Goal: Book appointment/travel/reservation

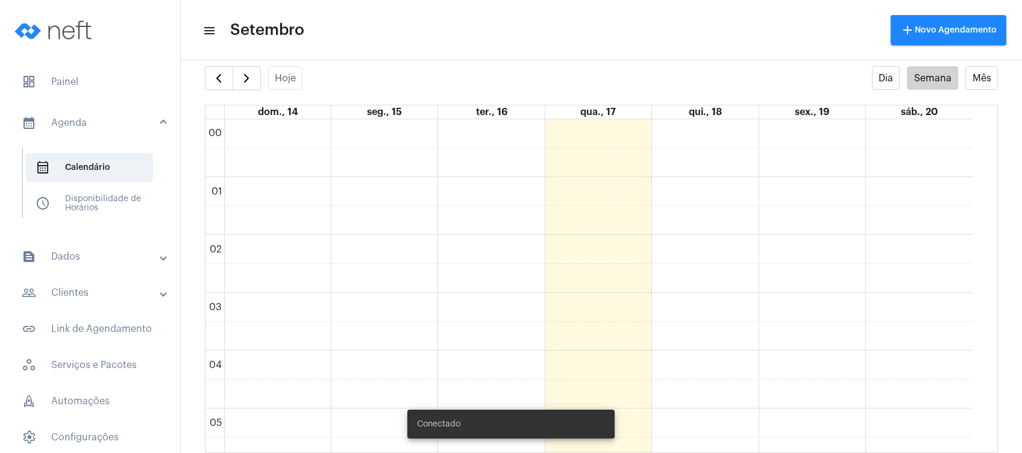
scroll to position [800, 0]
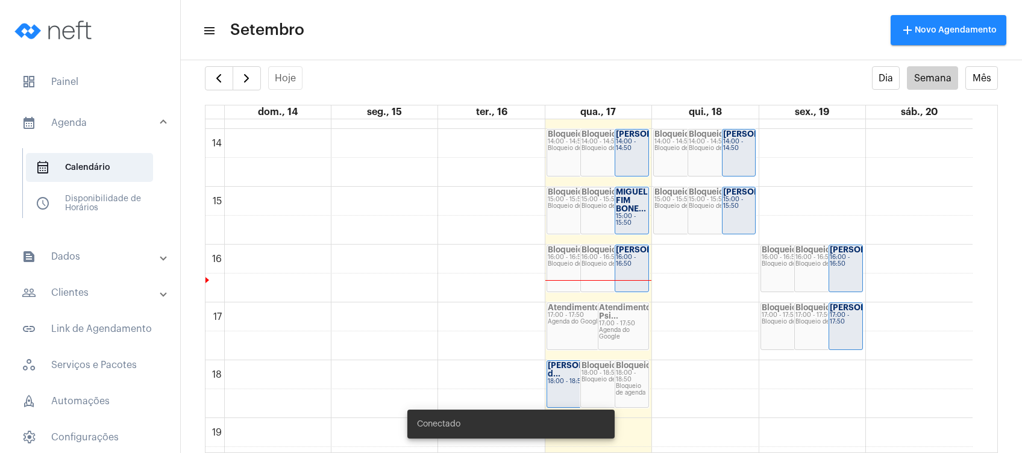
click at [98, 290] on mat-panel-title "people_outline Clientes" at bounding box center [91, 293] width 139 height 14
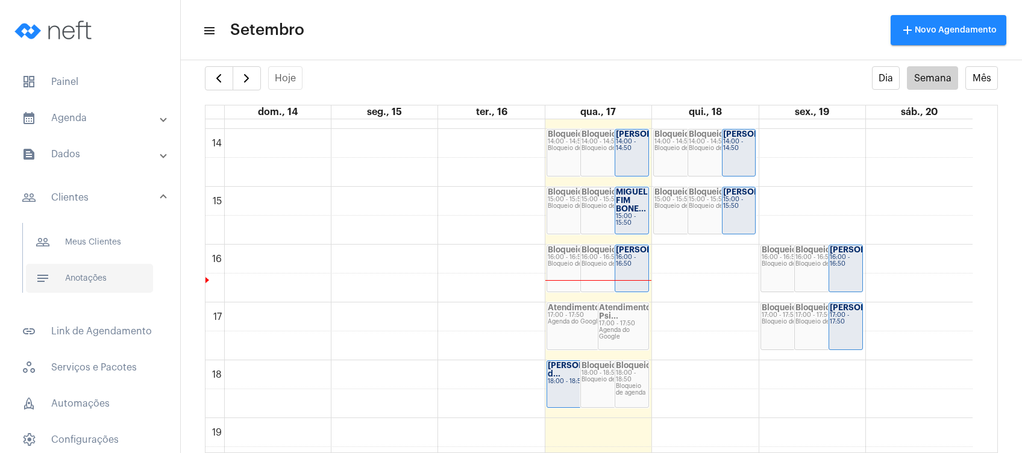
click at [111, 277] on span "notes Anotações" at bounding box center [89, 278] width 127 height 29
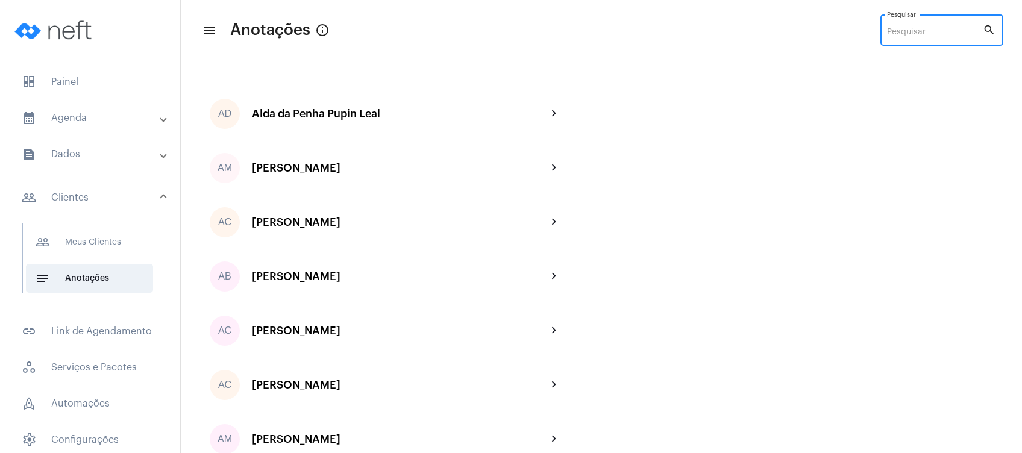
click at [906, 31] on input "Pesquisar" at bounding box center [935, 33] width 96 height 10
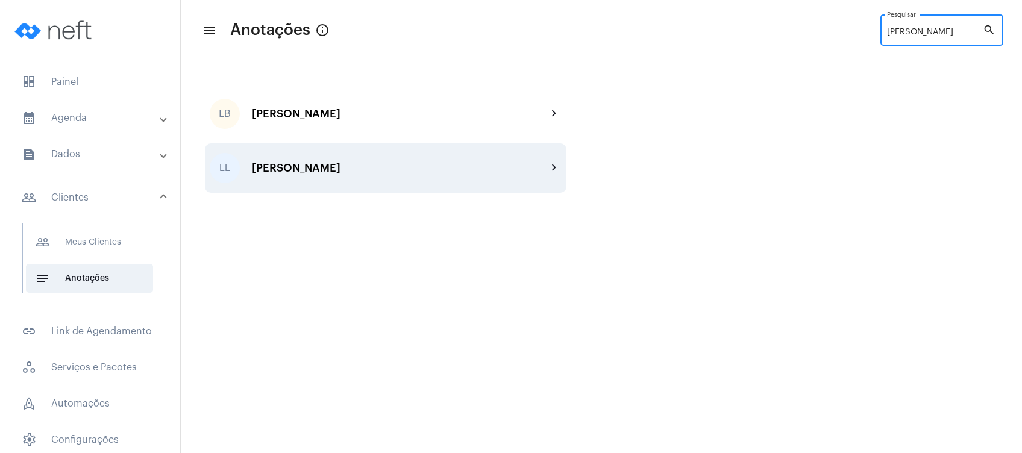
type input "[PERSON_NAME]"
click at [468, 165] on div "[PERSON_NAME]" at bounding box center [399, 168] width 295 height 12
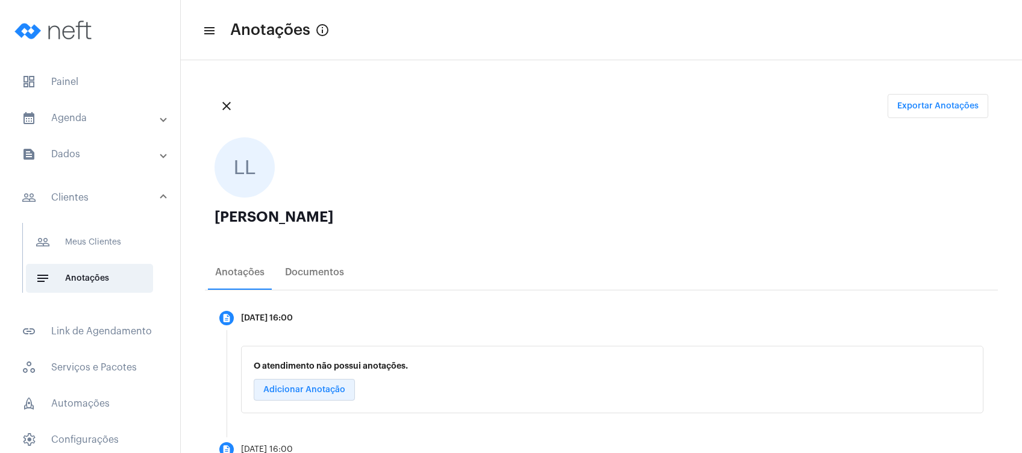
click at [346, 384] on button "Adicionar Anotação" at bounding box center [304, 390] width 101 height 22
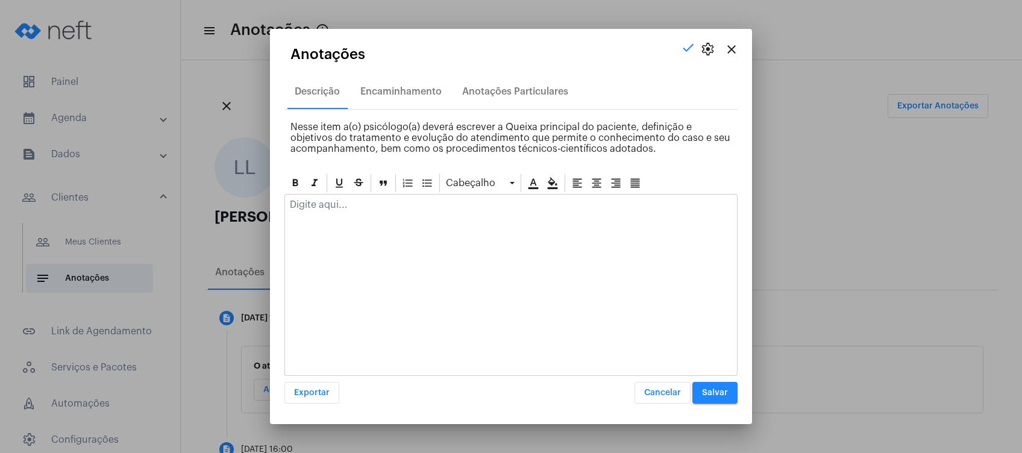
click at [412, 210] on div at bounding box center [511, 208] width 452 height 27
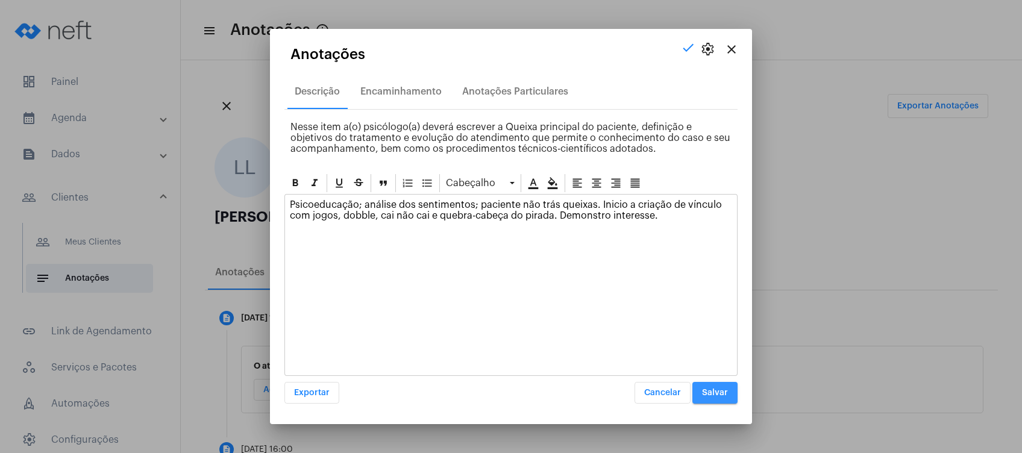
click at [704, 397] on button "Salvar" at bounding box center [714, 393] width 45 height 22
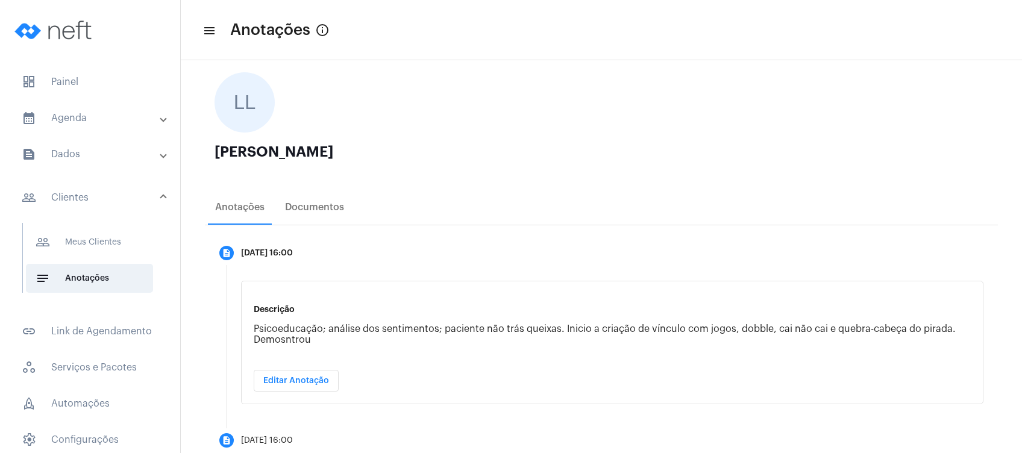
scroll to position [98, 0]
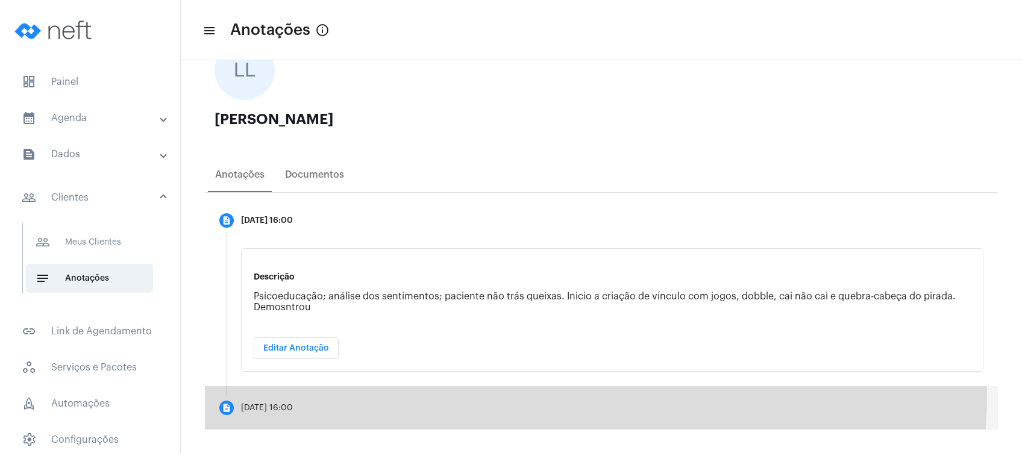
click at [545, 394] on mat-step-header "description [DATE] 16:00" at bounding box center [601, 407] width 793 height 43
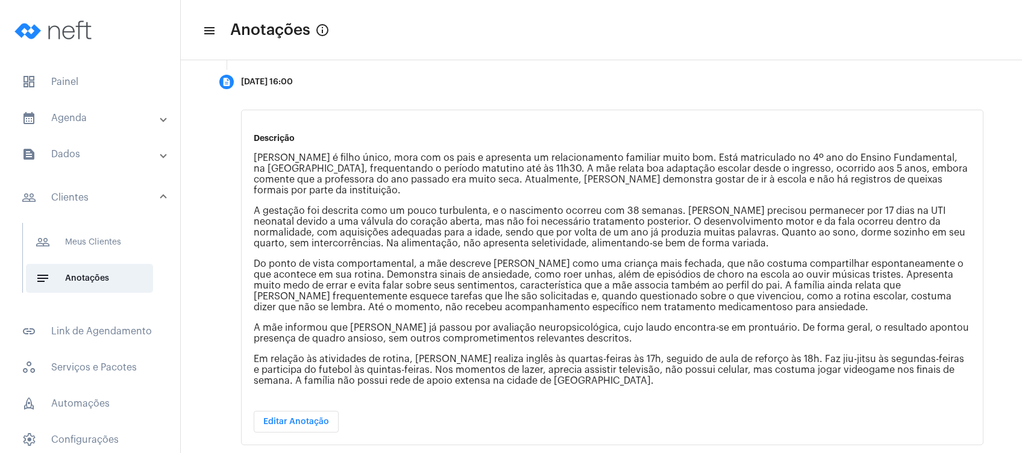
scroll to position [282, 0]
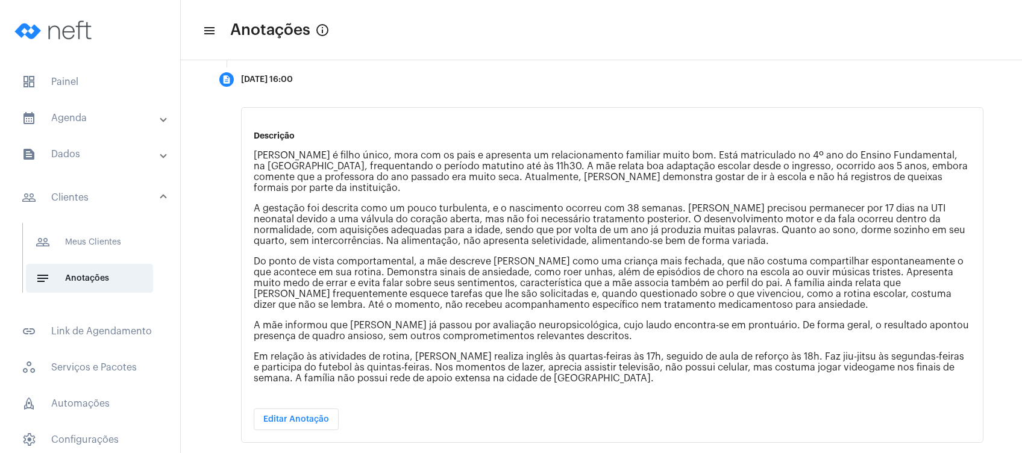
click at [78, 128] on mat-expansion-panel-header "calendar_month_outlined Agenda" at bounding box center [93, 118] width 173 height 29
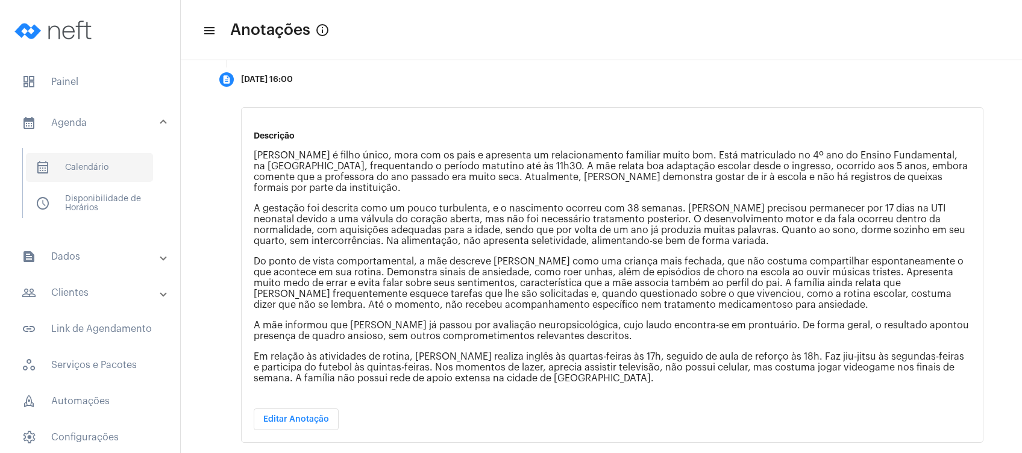
click at [83, 165] on span "calendar_month_outlined Calendário" at bounding box center [89, 167] width 127 height 29
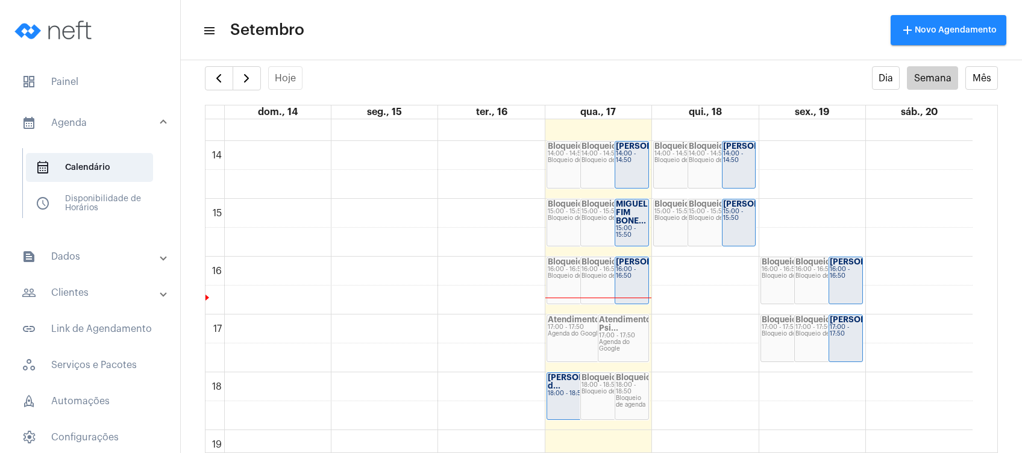
scroll to position [786, 0]
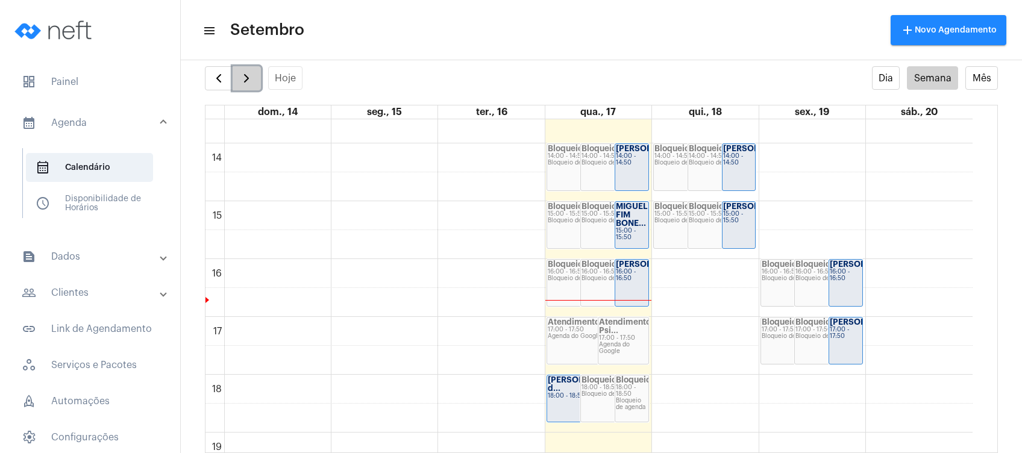
click at [247, 78] on span "button" at bounding box center [246, 78] width 14 height 14
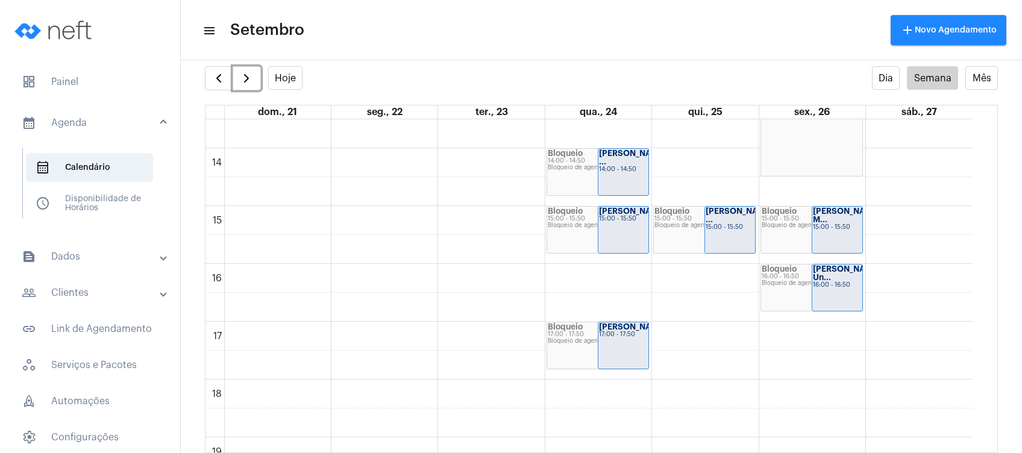
scroll to position [783, 0]
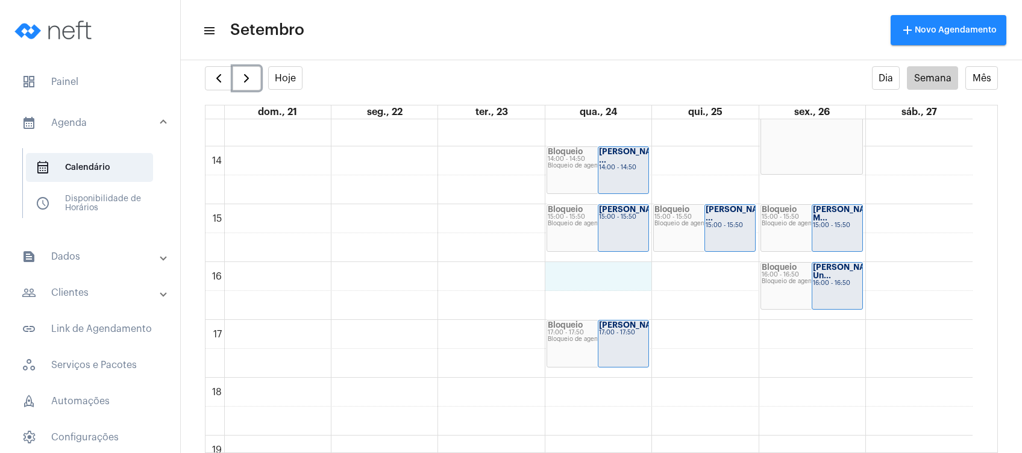
click at [590, 283] on div "00 01 02 03 04 05 06 07 08 09 10 11 12 13 14 15 16 17 18 19 20 21 22 23 Bloquei…" at bounding box center [588, 31] width 767 height 1388
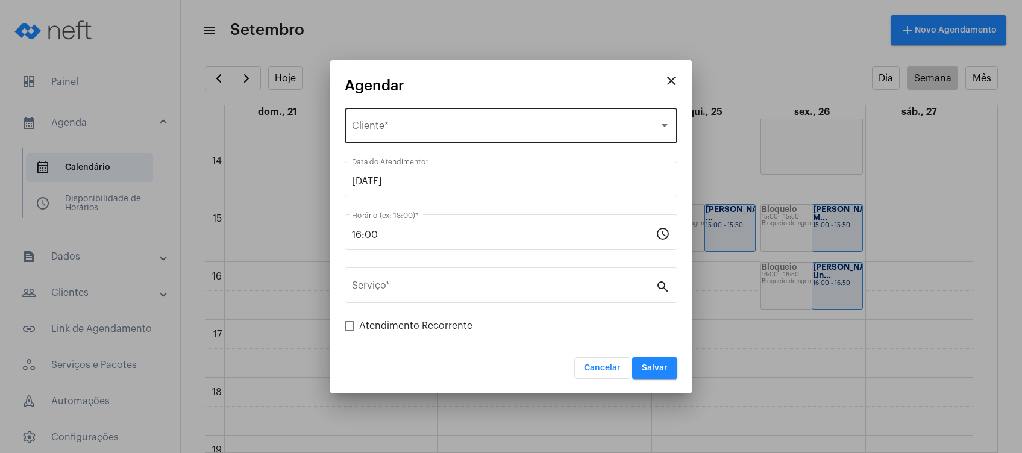
click at [598, 106] on div "Selecione o Cliente Cliente *" at bounding box center [511, 124] width 318 height 38
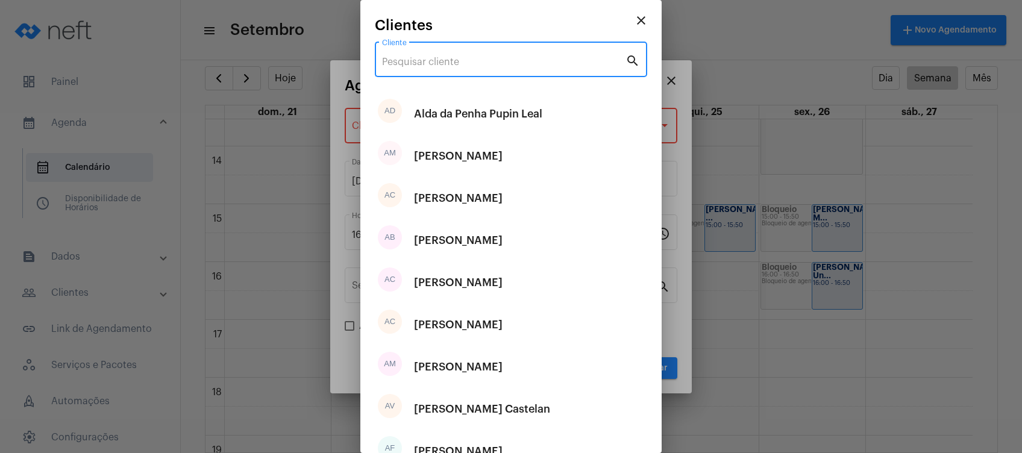
click at [526, 67] on input "Cliente" at bounding box center [503, 62] width 243 height 11
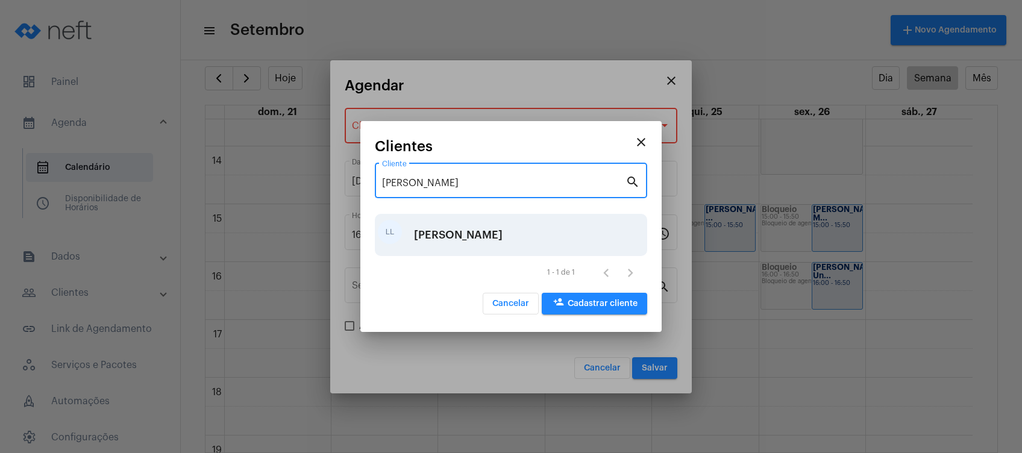
type input "[PERSON_NAME]"
click at [455, 233] on div "[PERSON_NAME]" at bounding box center [458, 235] width 89 height 36
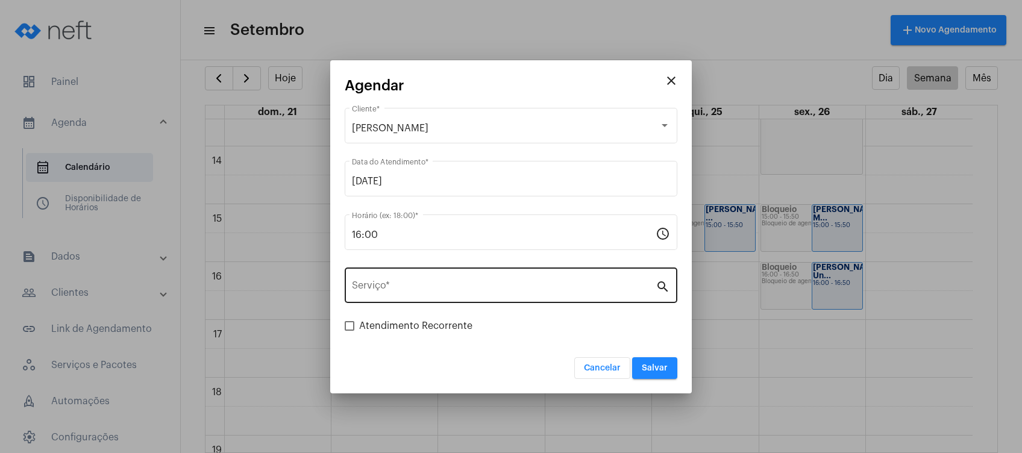
click at [455, 298] on div "Serviço *" at bounding box center [504, 284] width 304 height 38
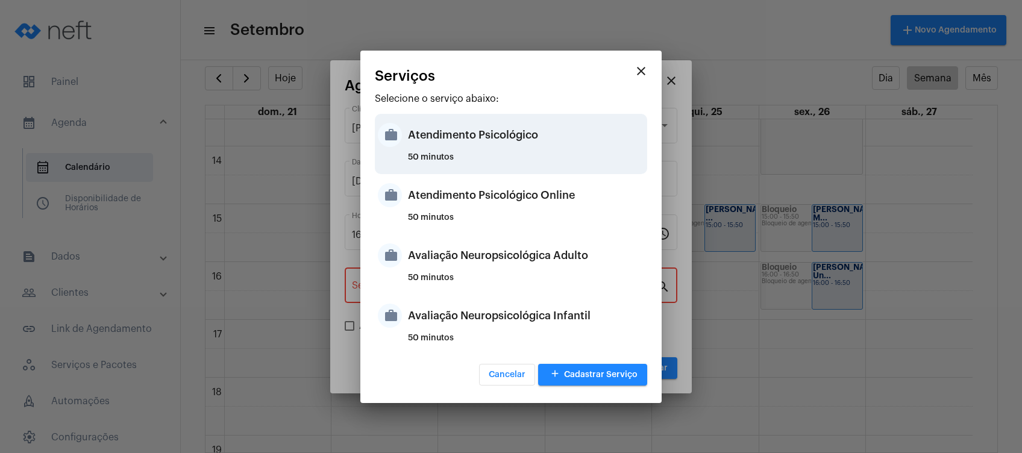
click at [530, 145] on div "Atendimento Psicológico" at bounding box center [526, 135] width 236 height 36
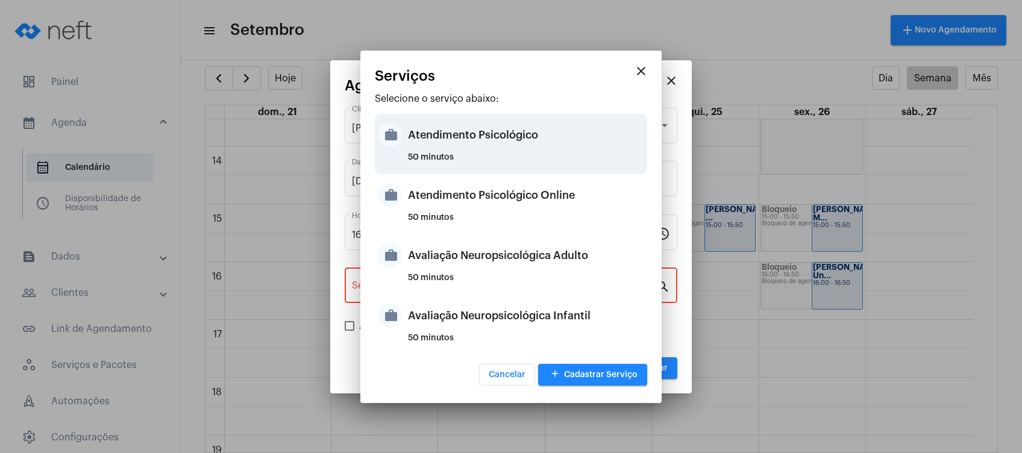
type input "Atendimento Psicológico"
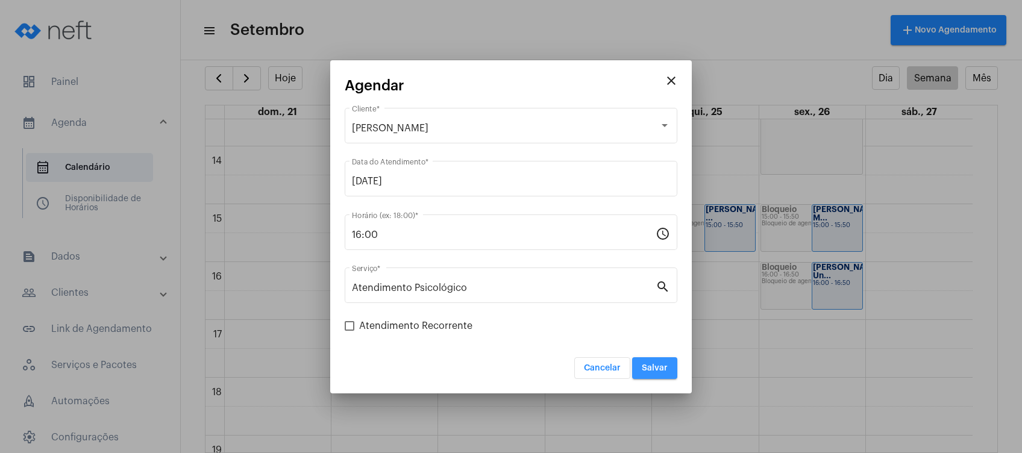
click at [667, 371] on span "Salvar" at bounding box center [655, 368] width 26 height 8
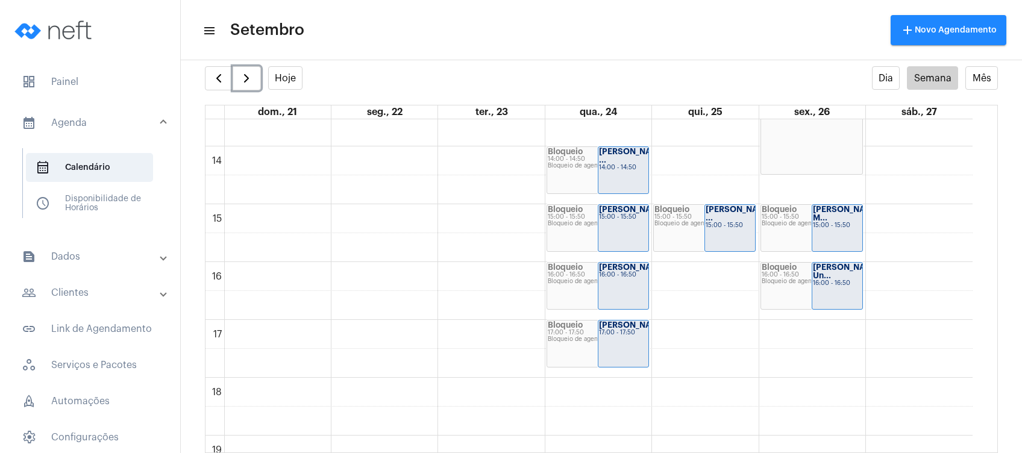
click at [596, 264] on div "Bloqueio" at bounding box center [598, 267] width 100 height 8
click at [602, 271] on strong "[PERSON_NAME]..." at bounding box center [636, 267] width 75 height 8
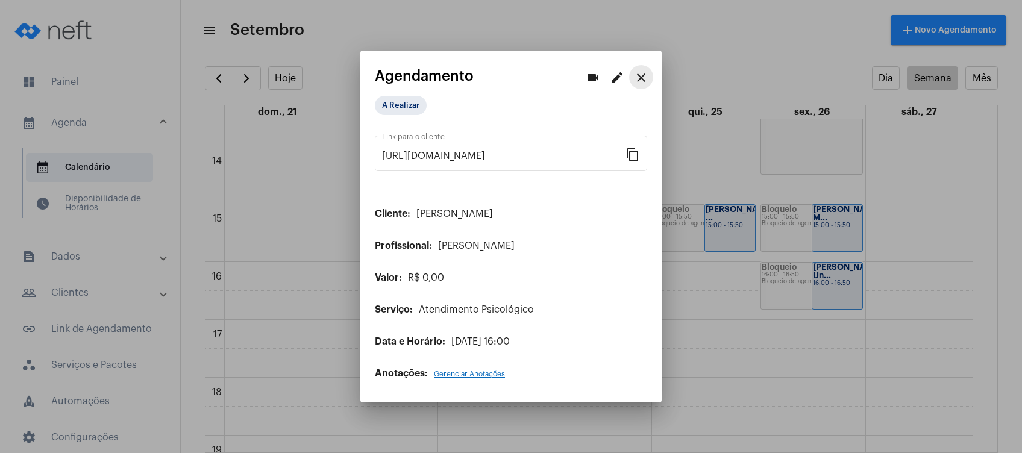
click at [639, 77] on mat-icon "close" at bounding box center [641, 78] width 14 height 14
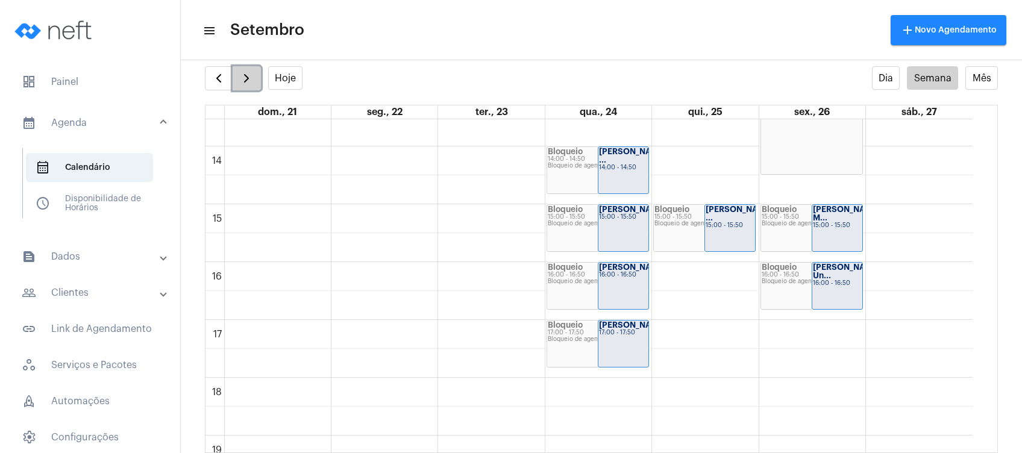
click at [248, 78] on span "button" at bounding box center [246, 78] width 14 height 14
